Goal: Communication & Community: Ask a question

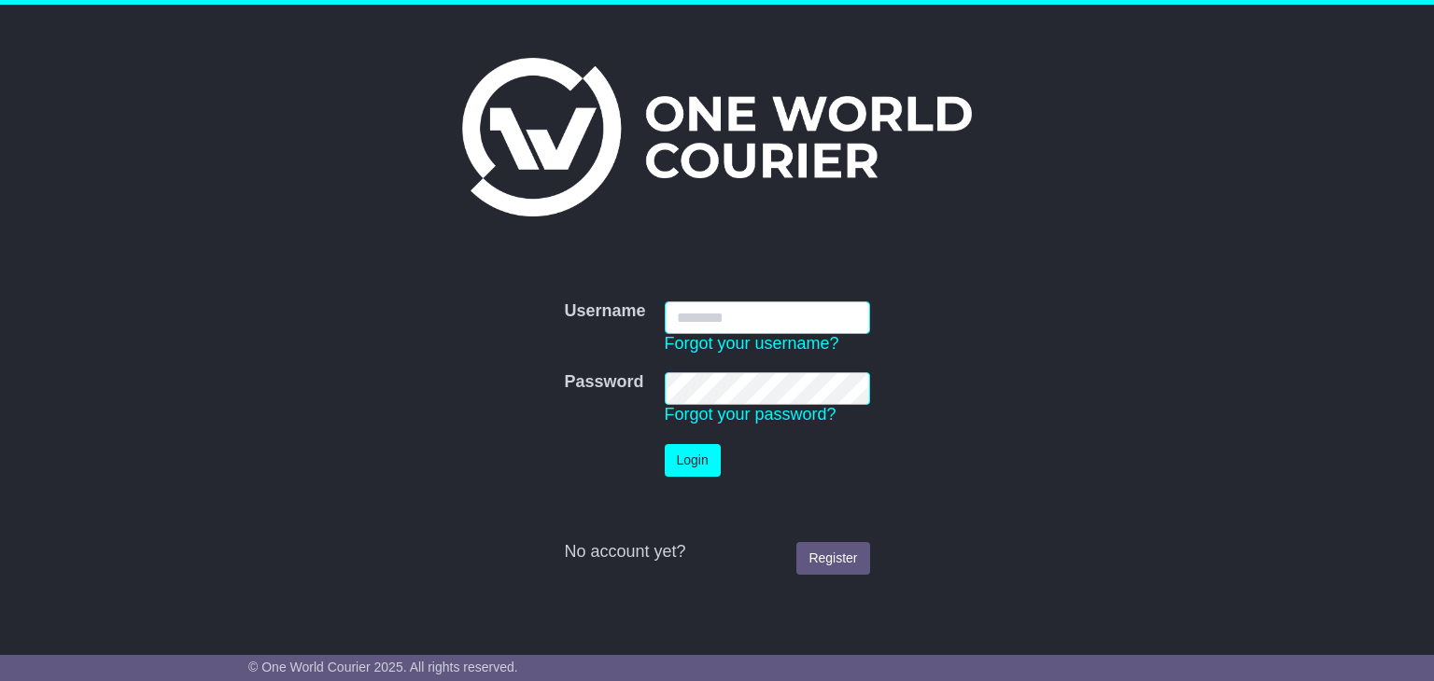
type input "**********"
click at [692, 456] on button "Login" at bounding box center [692, 460] width 56 height 33
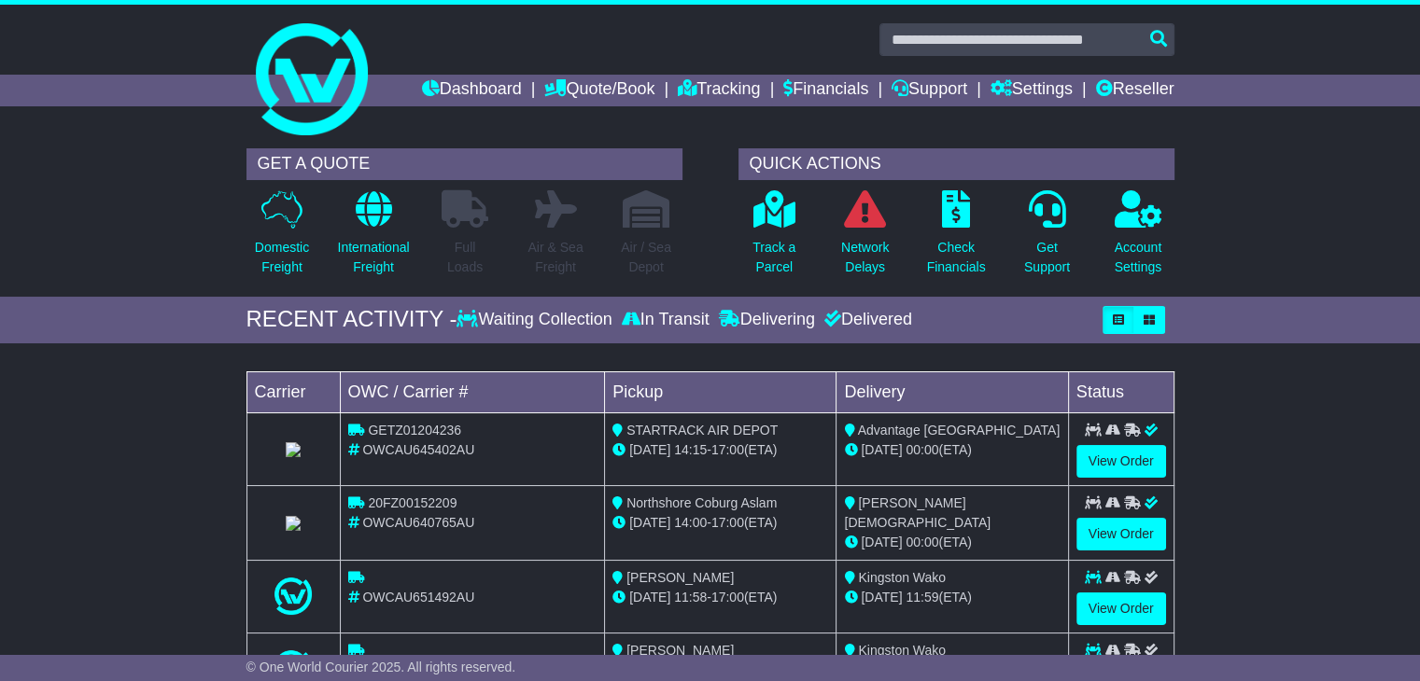
click at [450, 312] on div "RECENT ACTIVITY -" at bounding box center [351, 319] width 211 height 27
click at [429, 95] on link "Dashboard" at bounding box center [472, 91] width 100 height 32
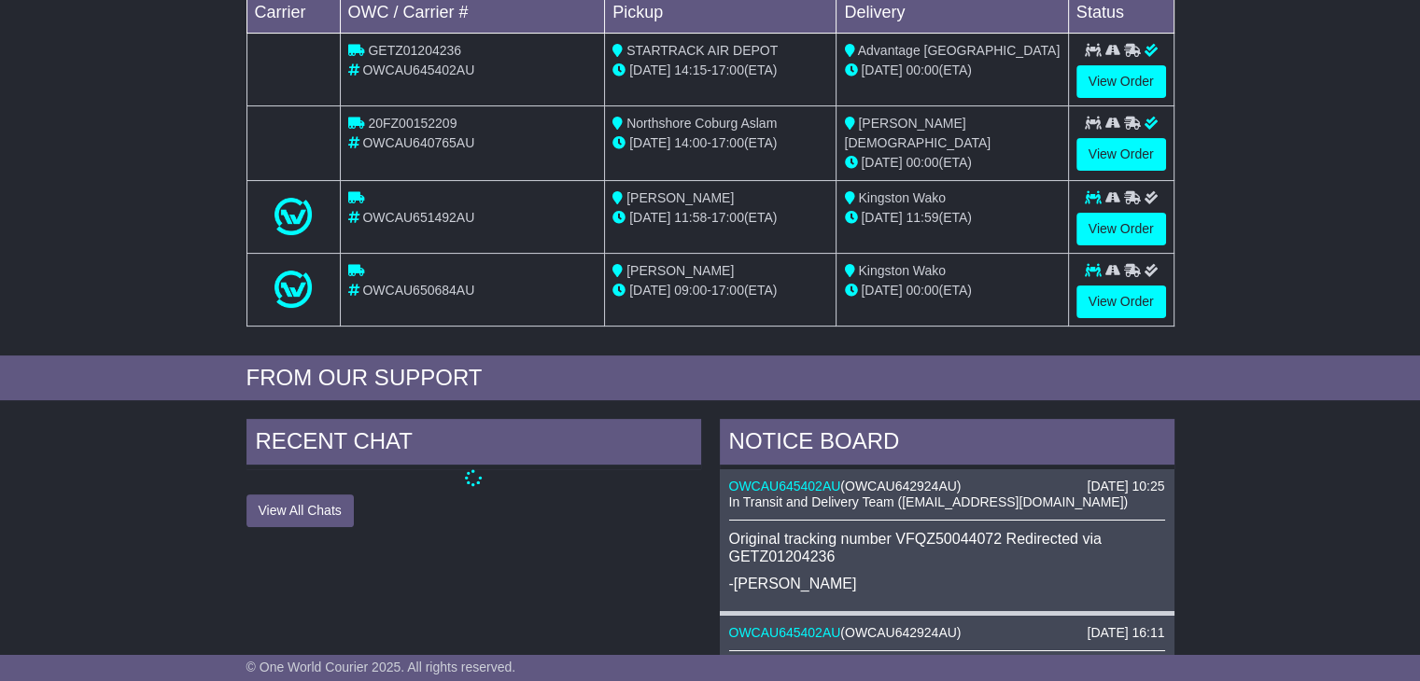
scroll to position [381, 0]
click at [1098, 220] on link "View Order" at bounding box center [1121, 228] width 90 height 33
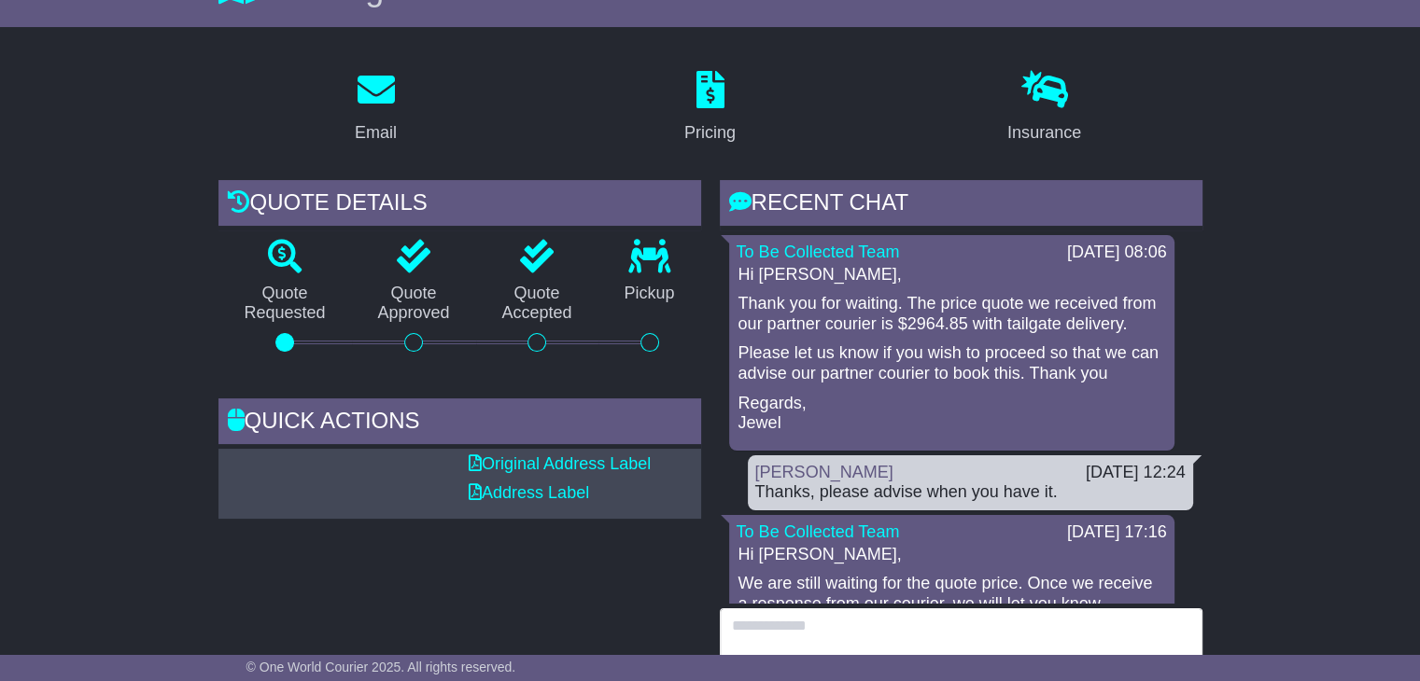
click at [796, 631] on textarea at bounding box center [961, 648] width 483 height 80
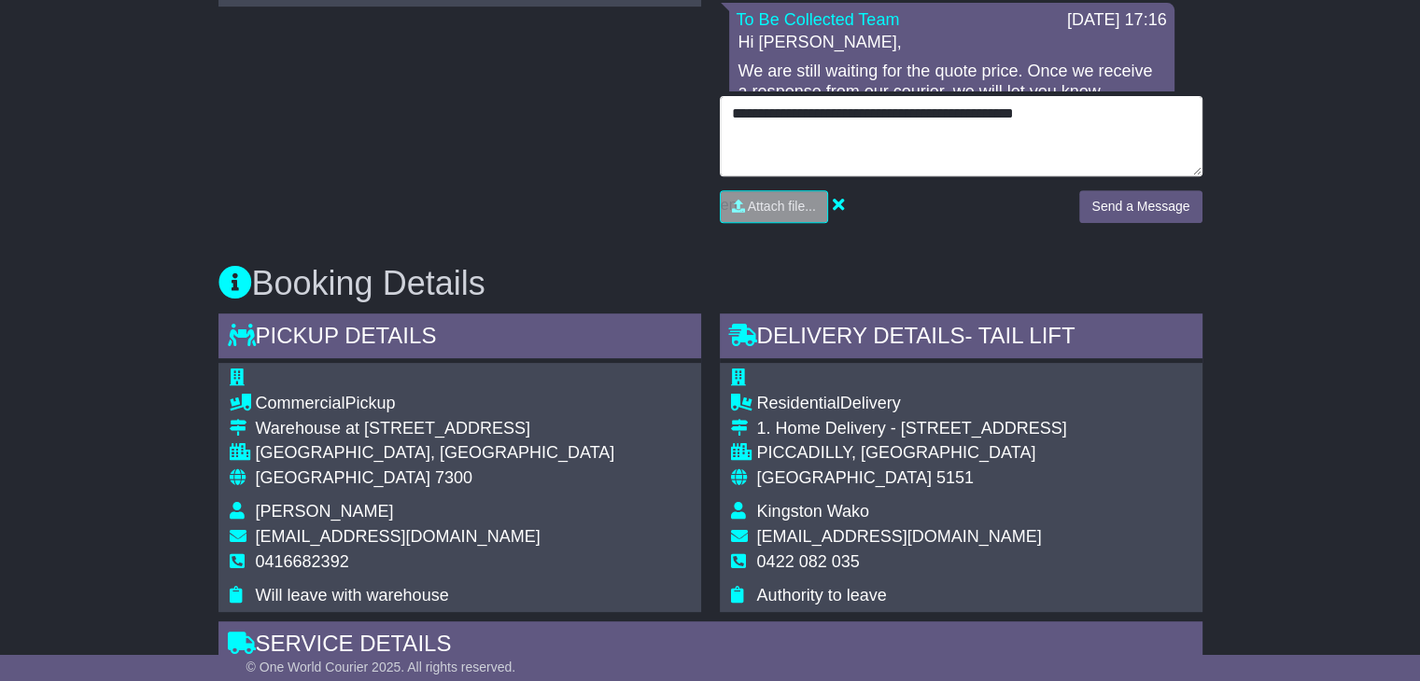
scroll to position [722, 0]
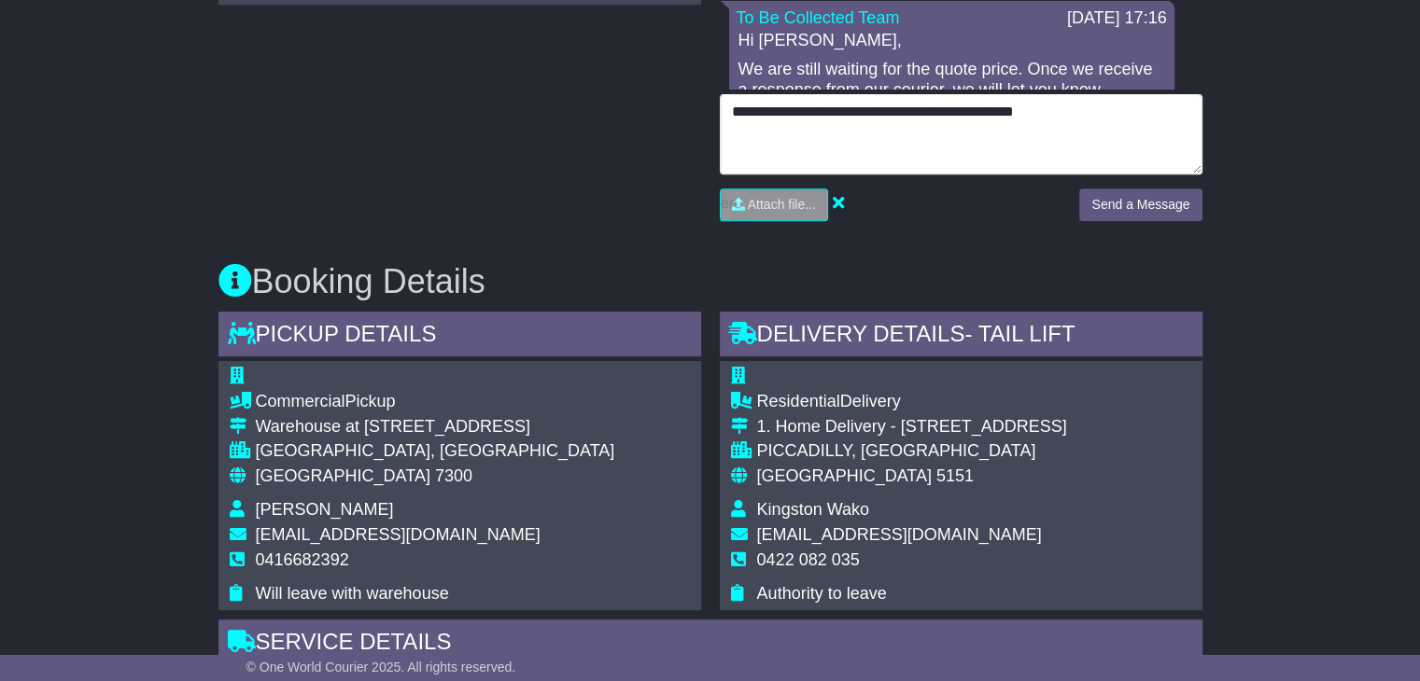
type textarea "**********"
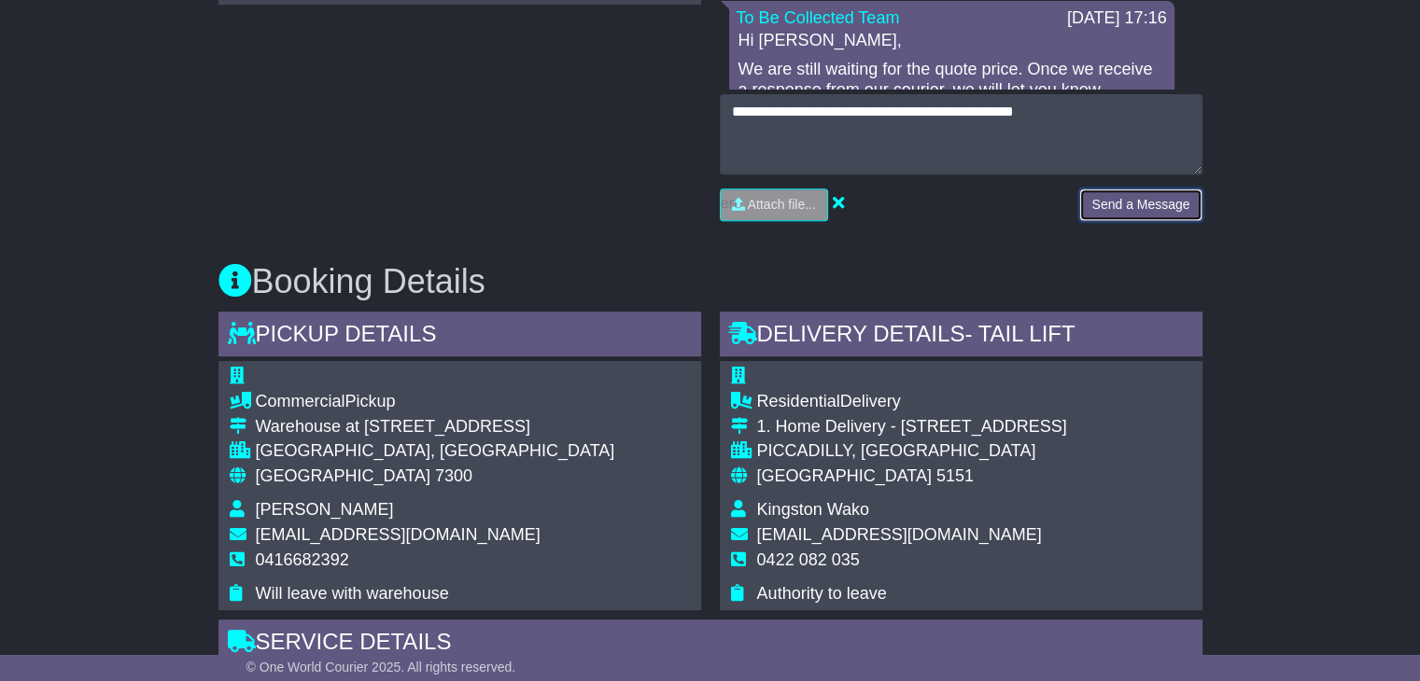
click at [1146, 210] on button "Send a Message" at bounding box center [1140, 205] width 122 height 33
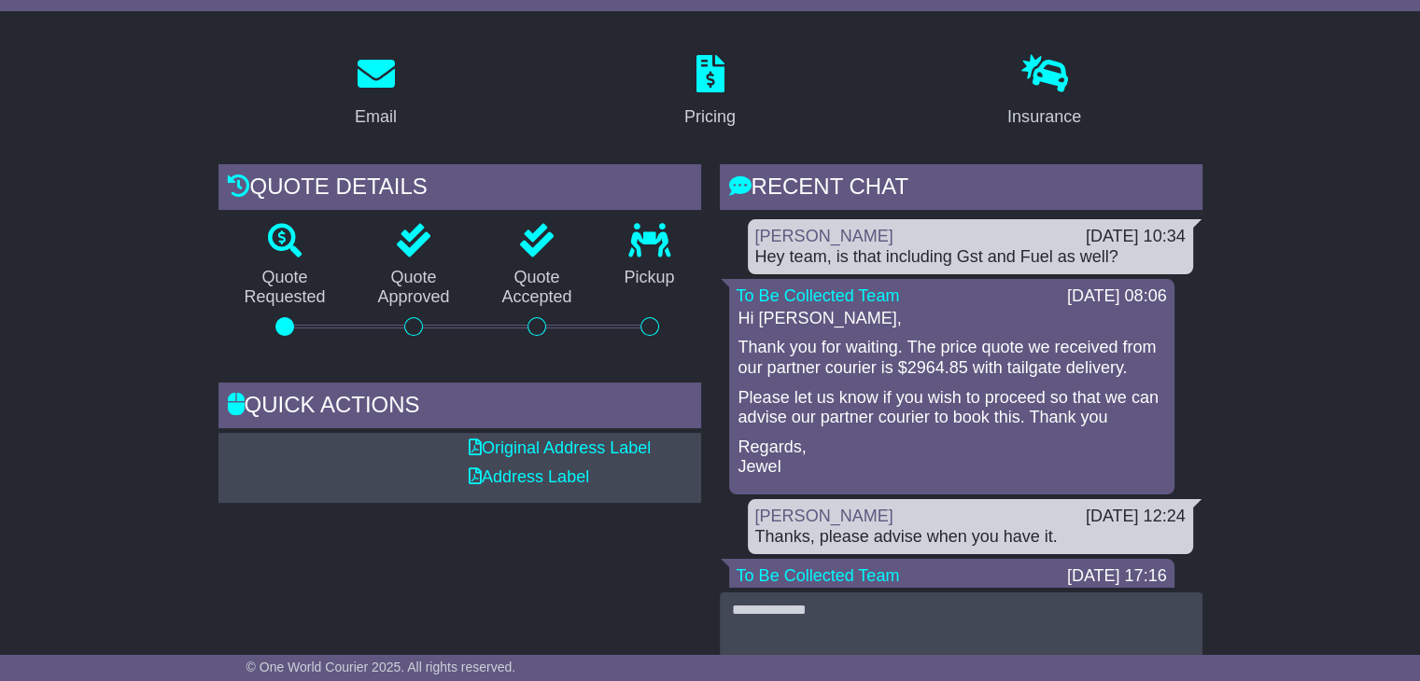
scroll to position [0, 0]
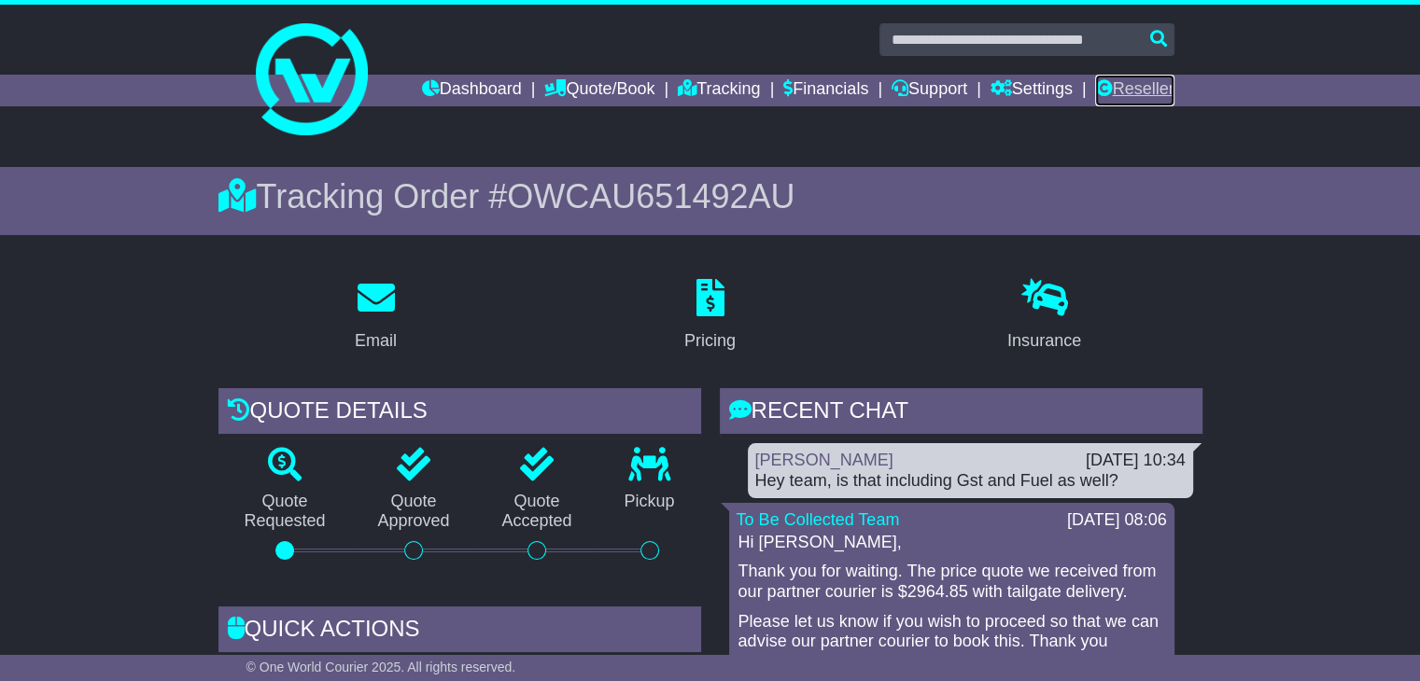
click at [1113, 87] on link "Reseller" at bounding box center [1134, 91] width 78 height 32
